Goal: Task Accomplishment & Management: Use online tool/utility

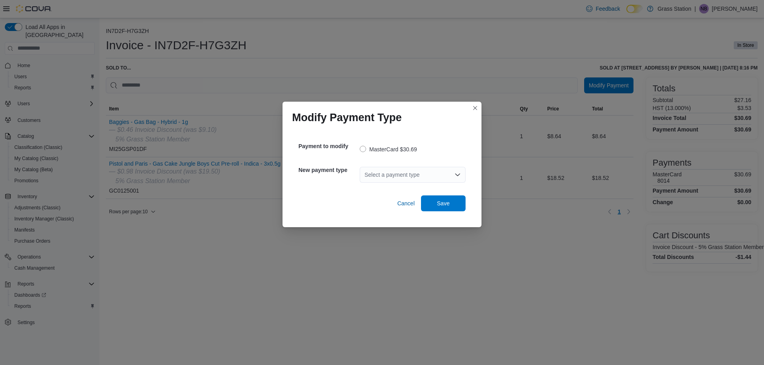
click at [411, 177] on div "Select a payment type" at bounding box center [413, 175] width 106 height 16
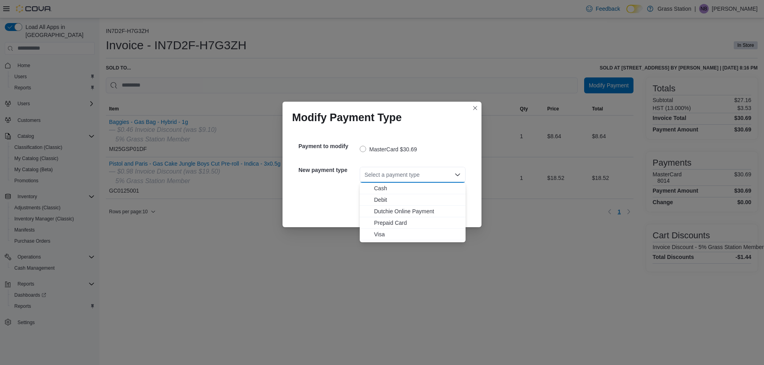
click at [388, 200] on span "Debit" at bounding box center [417, 200] width 87 height 8
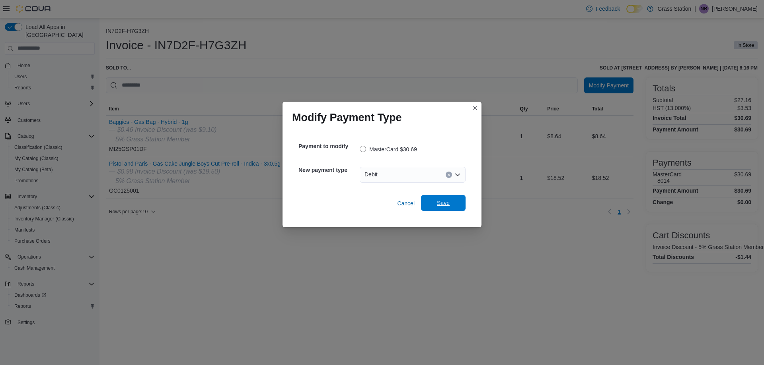
click at [443, 204] on span "Save" at bounding box center [443, 203] width 13 height 8
